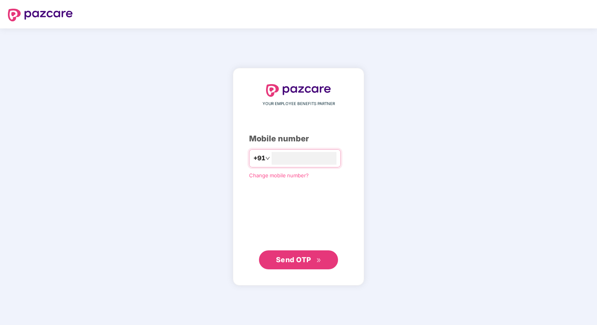
type input "**********"
click at [343, 221] on div "**********" at bounding box center [298, 177] width 99 height 185
click at [305, 256] on span "Send OTP" at bounding box center [293, 259] width 35 height 8
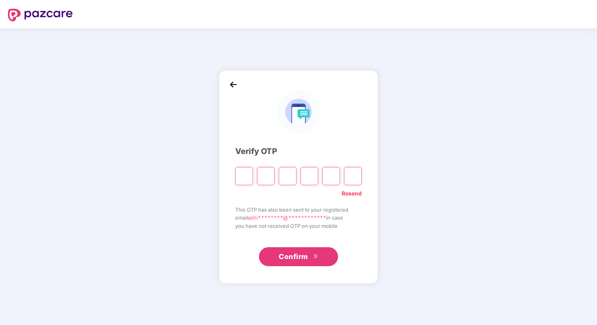
type input "*"
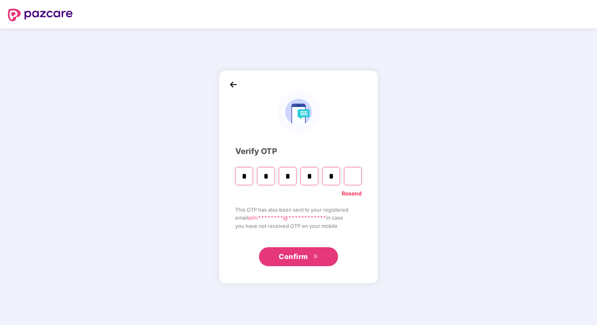
type input "*"
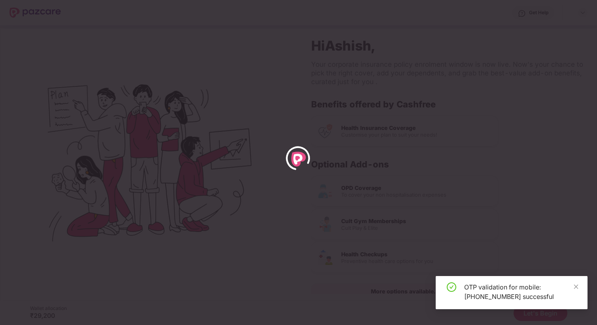
click at [579, 287] on div "OTP validation for mobile: [PHONE_NUMBER] successful" at bounding box center [512, 292] width 152 height 33
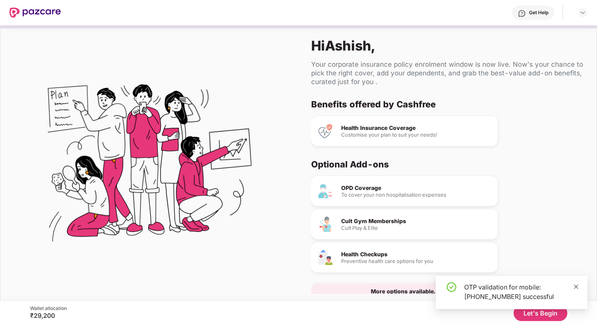
click at [575, 288] on icon "close" at bounding box center [576, 287] width 6 height 6
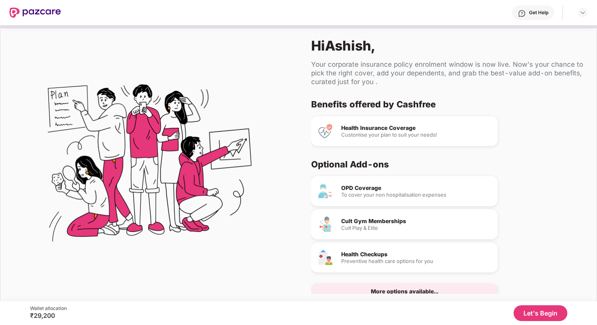
scroll to position [18, 0]
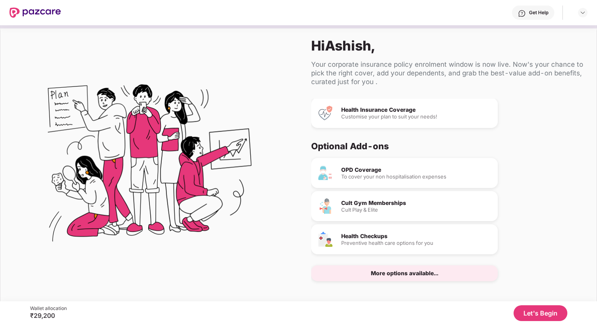
click at [429, 274] on div "More options available..." at bounding box center [405, 274] width 68 height 6
click at [527, 319] on button "Let's Begin" at bounding box center [541, 314] width 54 height 16
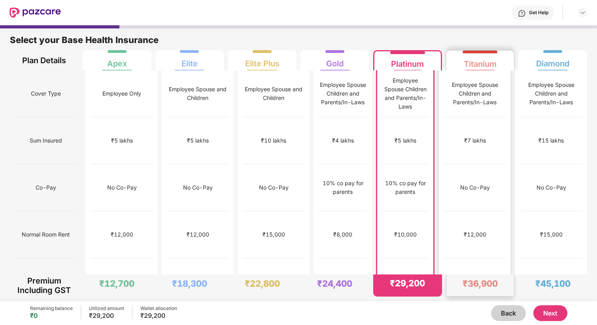
click at [500, 134] on div "₹7 lakhs" at bounding box center [475, 140] width 62 height 47
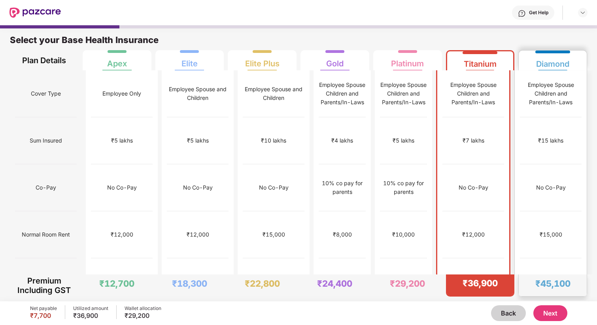
click at [555, 122] on div "₹15 lakhs" at bounding box center [551, 140] width 62 height 47
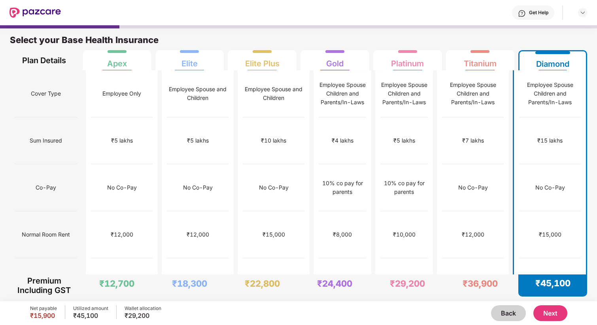
click at [556, 316] on button "Next" at bounding box center [550, 314] width 34 height 16
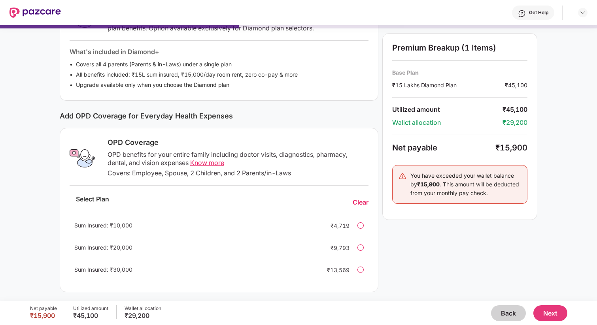
scroll to position [160, 0]
click at [219, 161] on span "Know more" at bounding box center [207, 163] width 34 height 8
click at [360, 240] on div "Sum Insured: ₹20,000 ₹9,793" at bounding box center [219, 247] width 299 height 19
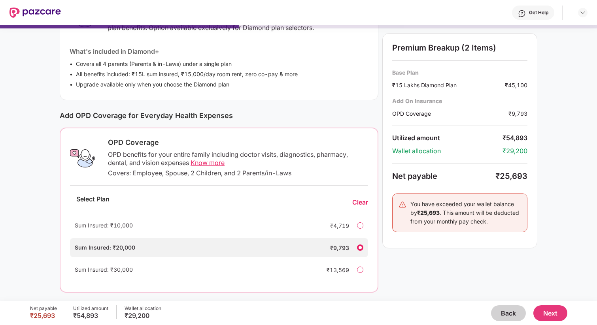
click at [361, 226] on div at bounding box center [360, 226] width 6 height 6
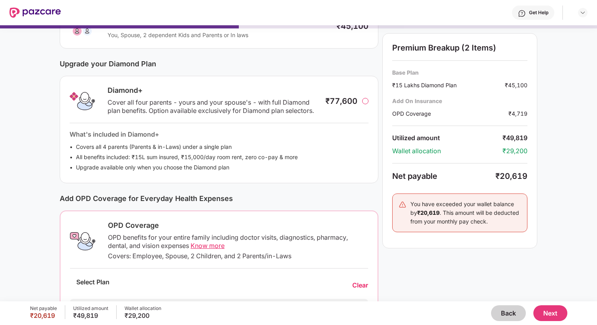
scroll to position [0, 0]
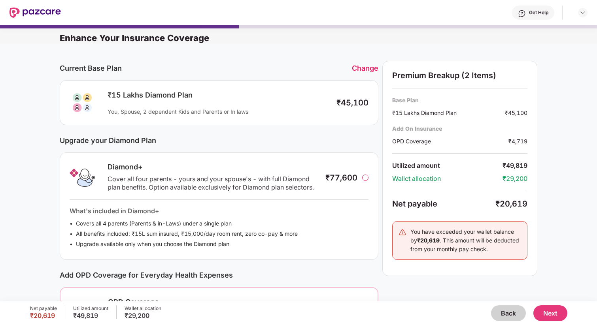
click at [280, 101] on div "₹15 Lakhs Diamond Plan You, Spouse, 2 dependent Kids and Parents or In laws" at bounding box center [216, 103] width 226 height 25
click at [580, 13] on img at bounding box center [583, 12] width 6 height 6
click at [468, 4] on div "Get Help" at bounding box center [324, 12] width 527 height 25
click at [554, 317] on button "Next" at bounding box center [550, 314] width 34 height 16
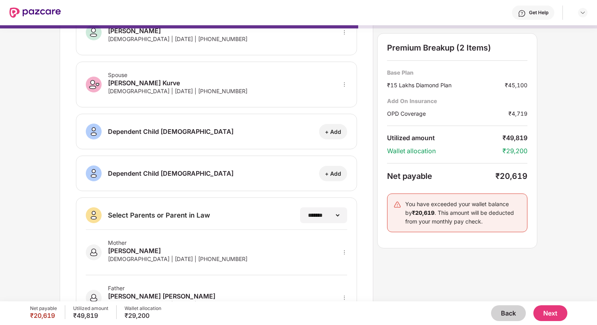
scroll to position [96, 0]
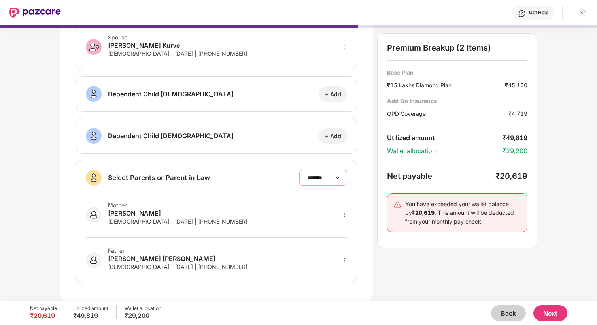
click at [313, 180] on select "**********" at bounding box center [323, 178] width 34 height 6
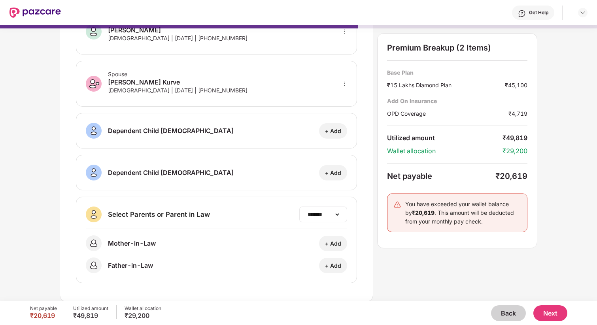
click at [327, 220] on div "**********" at bounding box center [323, 215] width 48 height 16
click at [336, 215] on select "**********" at bounding box center [323, 215] width 34 height 6
select select "*******"
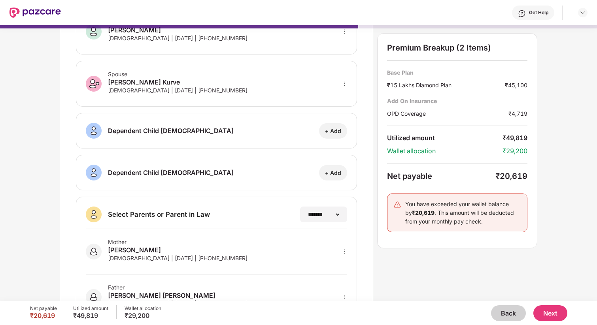
click at [254, 194] on div "**********" at bounding box center [217, 156] width 314 height 365
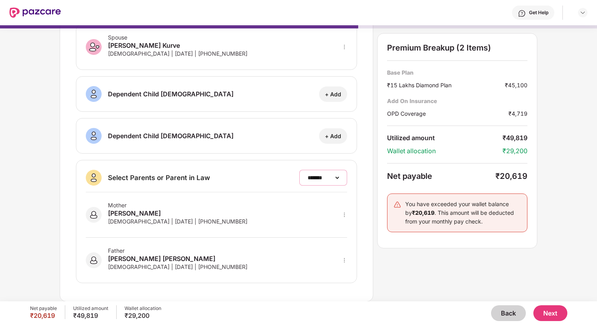
click at [324, 179] on select "**********" at bounding box center [323, 178] width 34 height 6
drag, startPoint x: 106, startPoint y: 177, endPoint x: 214, endPoint y: 176, distance: 107.9
click at [214, 176] on div "**********" at bounding box center [216, 178] width 261 height 16
click at [306, 180] on select "**********" at bounding box center [323, 178] width 34 height 6
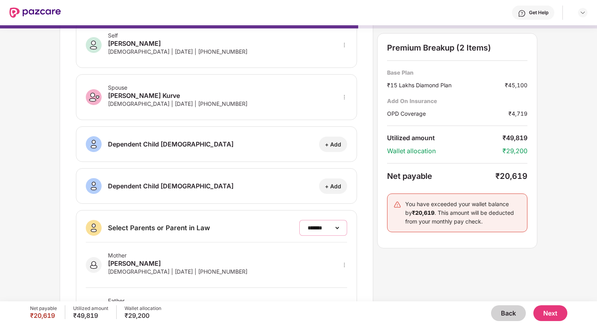
scroll to position [30, 0]
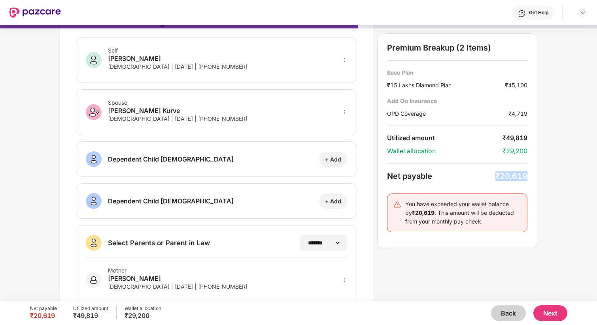
drag, startPoint x: 493, startPoint y: 175, endPoint x: 533, endPoint y: 176, distance: 40.3
click at [533, 176] on div "Premium Breakup (2 Items) Base Plan ₹15 Lakhs Diamond Plan ₹45,100 Add On Insur…" at bounding box center [457, 140] width 160 height 215
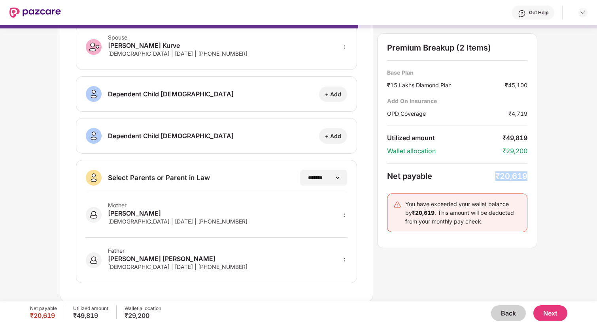
scroll to position [0, 0]
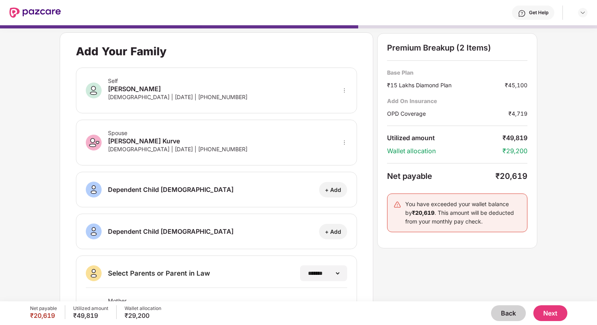
click at [550, 255] on div "**********" at bounding box center [298, 159] width 597 height 276
click at [557, 311] on button "Next" at bounding box center [550, 314] width 34 height 16
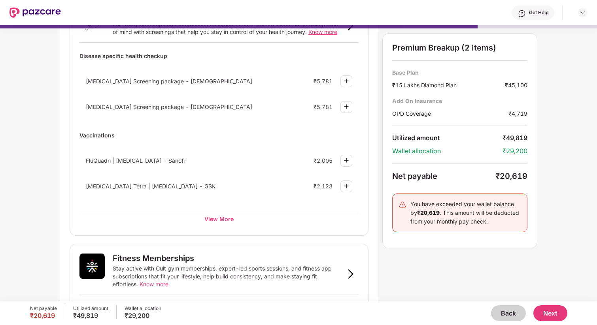
scroll to position [74, 0]
click at [208, 216] on div "View More" at bounding box center [218, 219] width 279 height 14
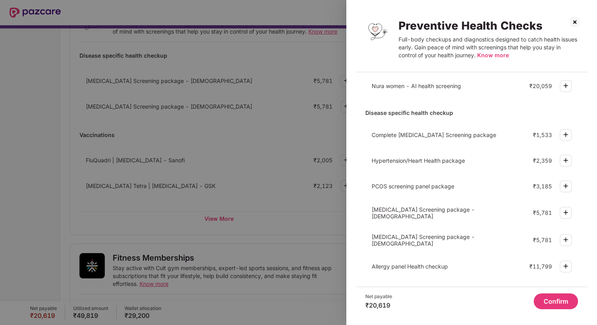
scroll to position [42, 0]
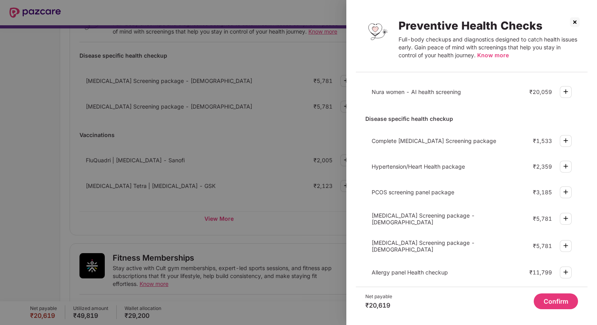
click at [575, 21] on img at bounding box center [575, 22] width 13 height 13
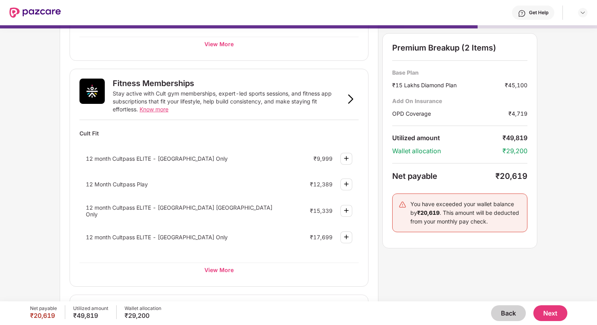
scroll to position [249, 0]
click at [228, 268] on div "View More" at bounding box center [218, 269] width 279 height 14
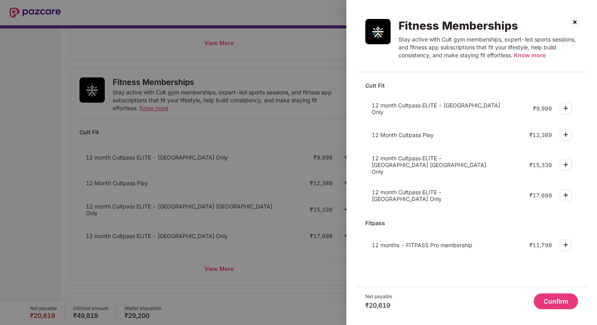
click at [570, 19] on img at bounding box center [575, 22] width 13 height 13
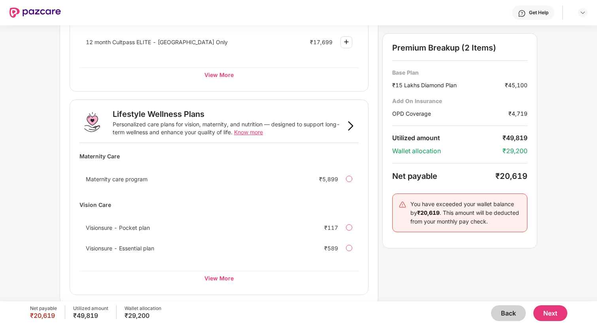
scroll to position [446, 0]
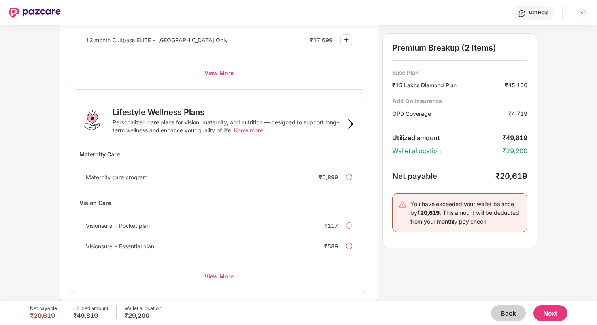
click at [121, 223] on span "Visionsure - Pocket plan" at bounding box center [118, 226] width 64 height 7
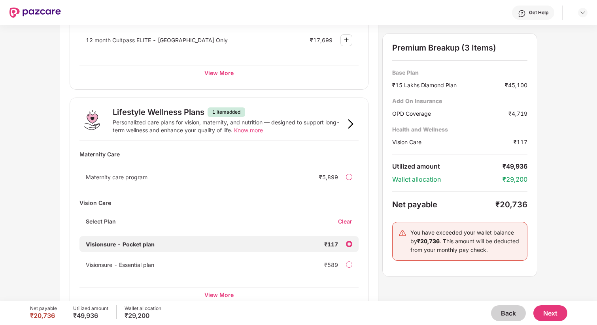
click at [345, 224] on div "Select Plan Clear" at bounding box center [218, 225] width 279 height 14
click at [345, 222] on div "Clear" at bounding box center [348, 222] width 21 height 8
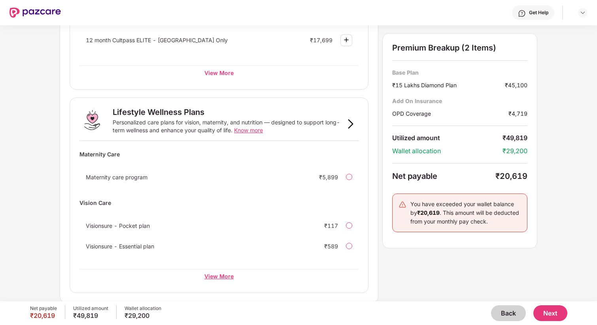
click at [213, 278] on div "View More" at bounding box center [218, 276] width 279 height 14
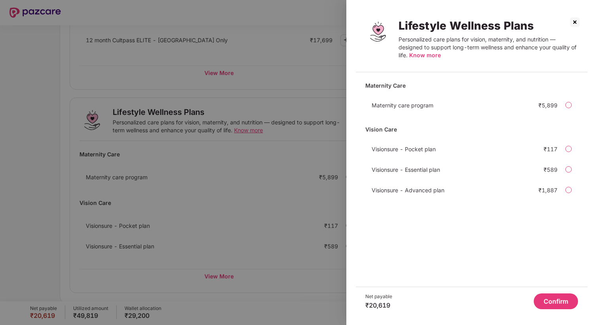
click at [576, 20] on img at bounding box center [575, 22] width 13 height 13
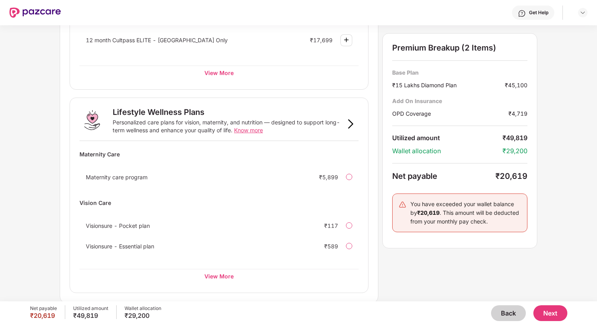
click at [257, 130] on span "Know more" at bounding box center [248, 130] width 29 height 7
click at [351, 223] on div at bounding box center [349, 226] width 6 height 6
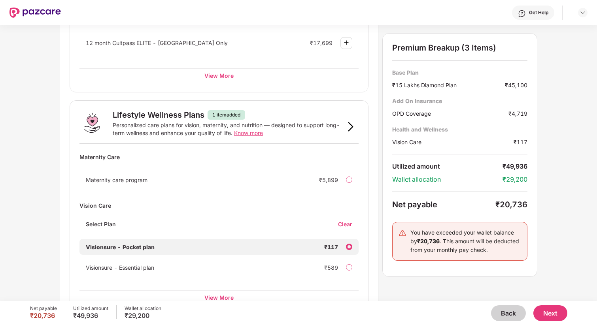
scroll to position [464, 0]
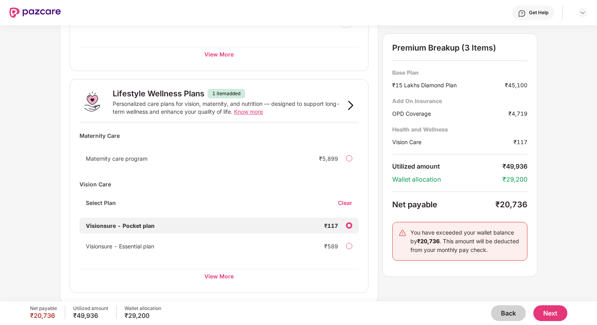
click at [555, 316] on button "Next" at bounding box center [550, 314] width 34 height 16
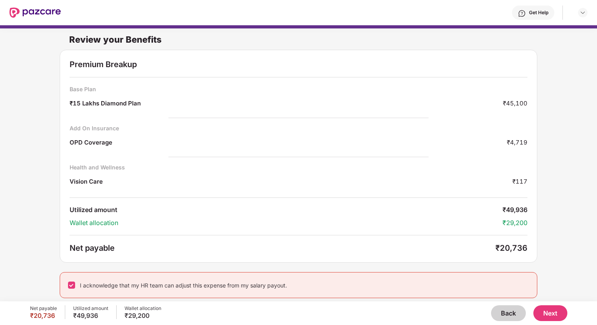
click at [547, 316] on button "Next" at bounding box center [550, 314] width 34 height 16
